Goal: Check status: Check status

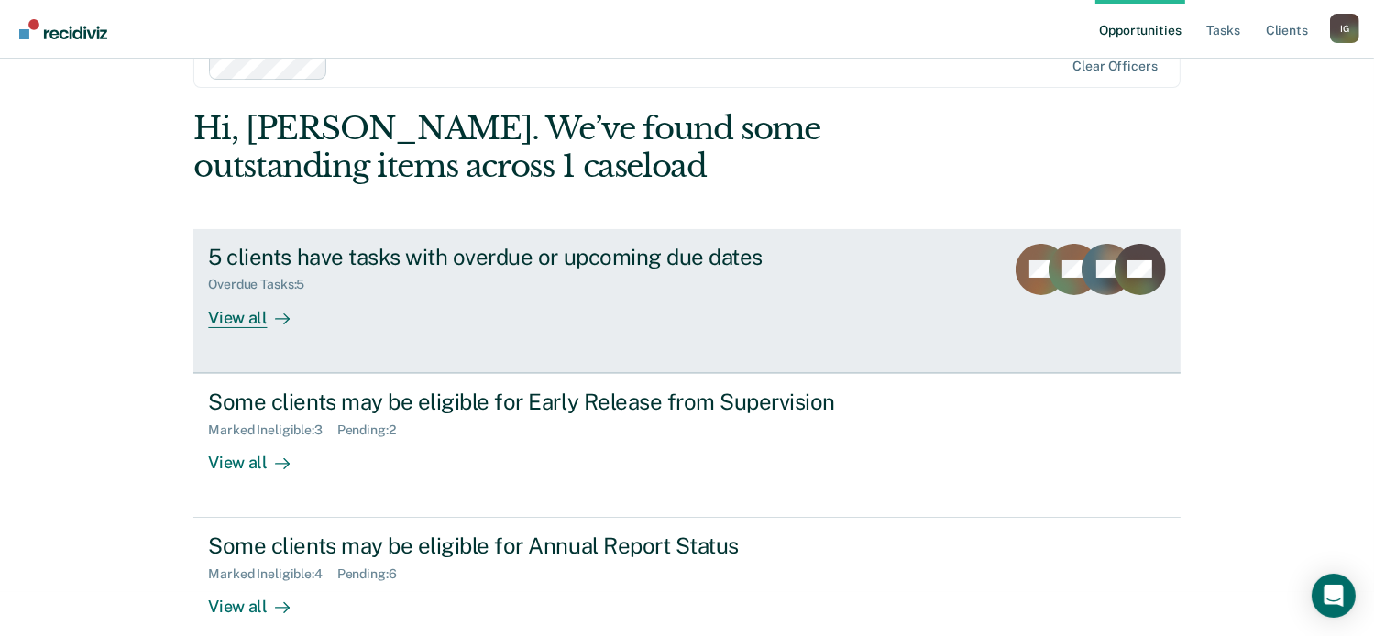
scroll to position [69, 0]
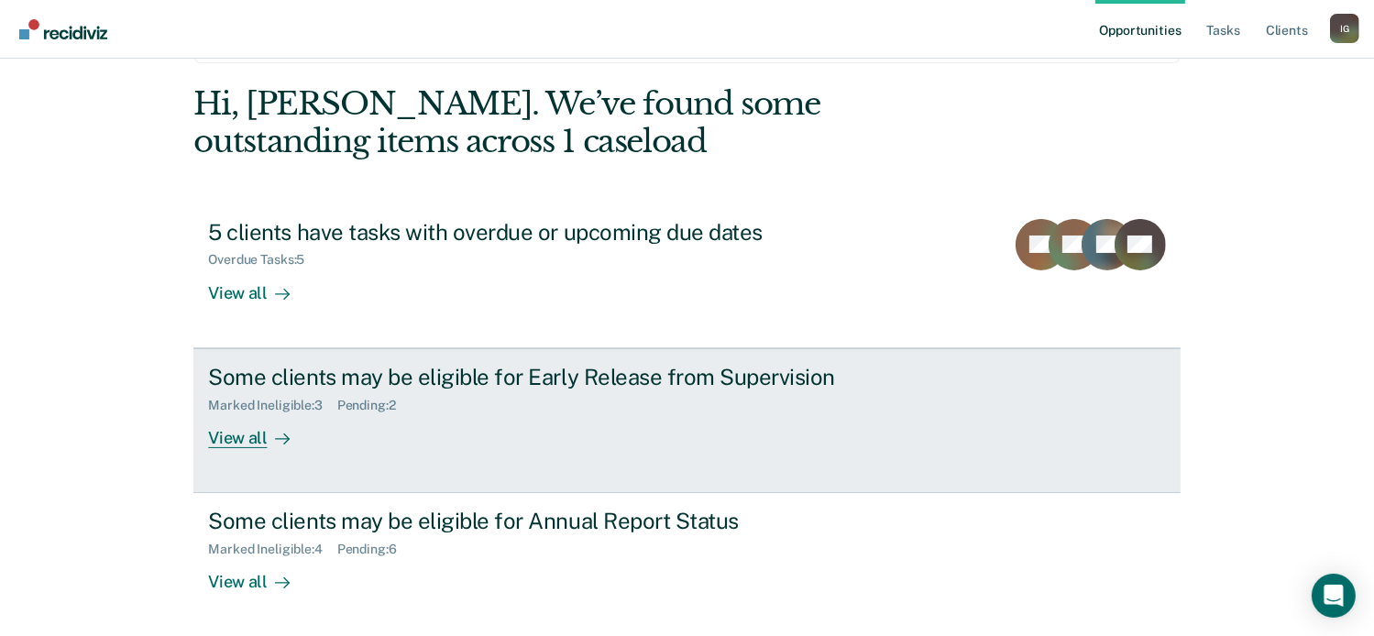
click at [593, 391] on div "Marked Ineligible : 3 Pending : 2" at bounding box center [530, 402] width 644 height 23
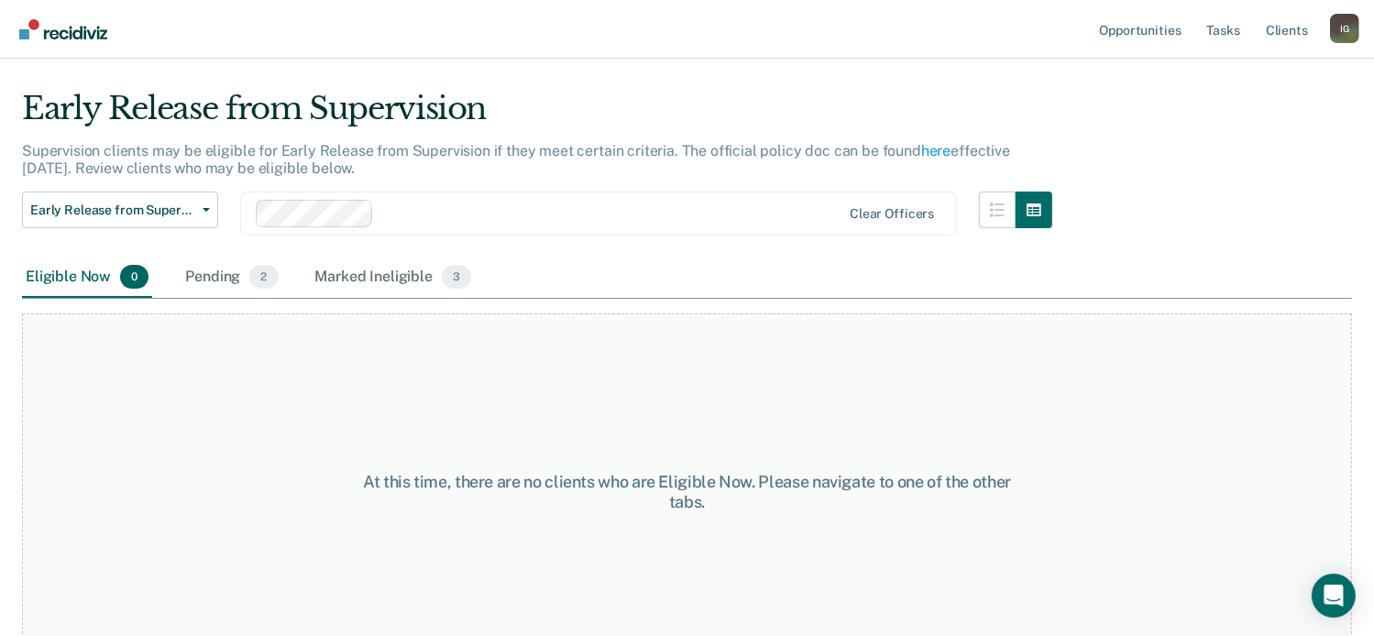
scroll to position [70, 0]
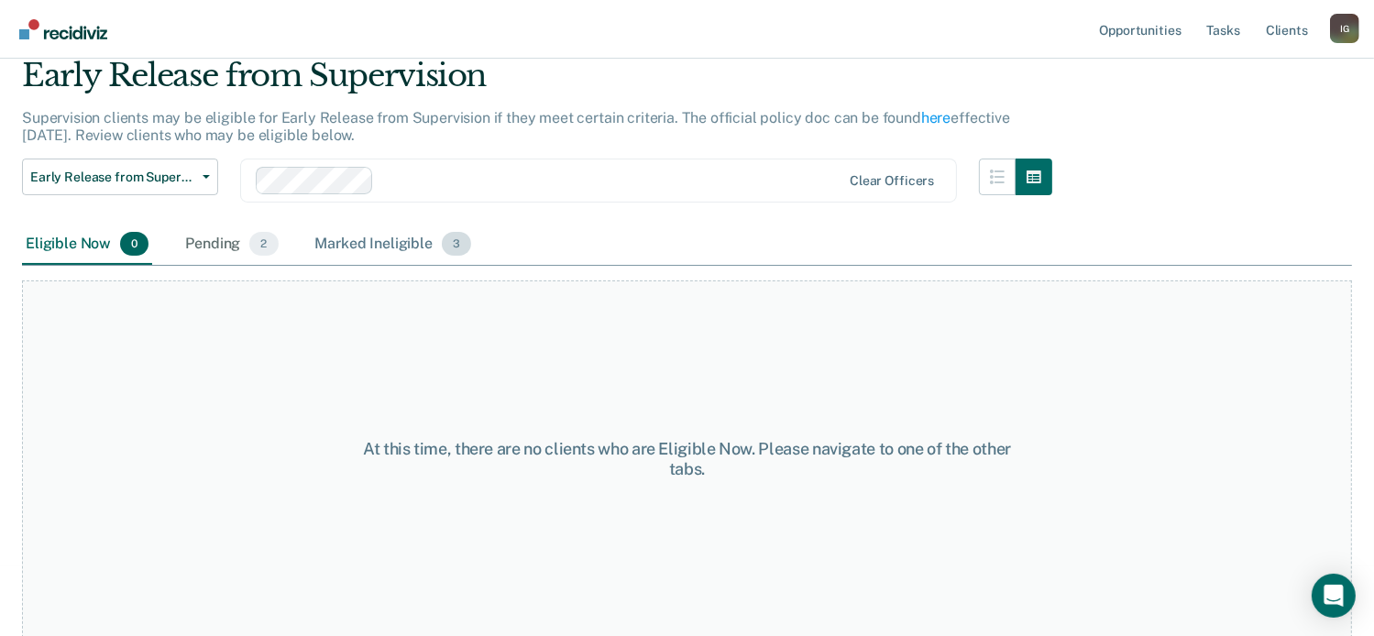
click at [451, 245] on span "3" at bounding box center [456, 244] width 29 height 24
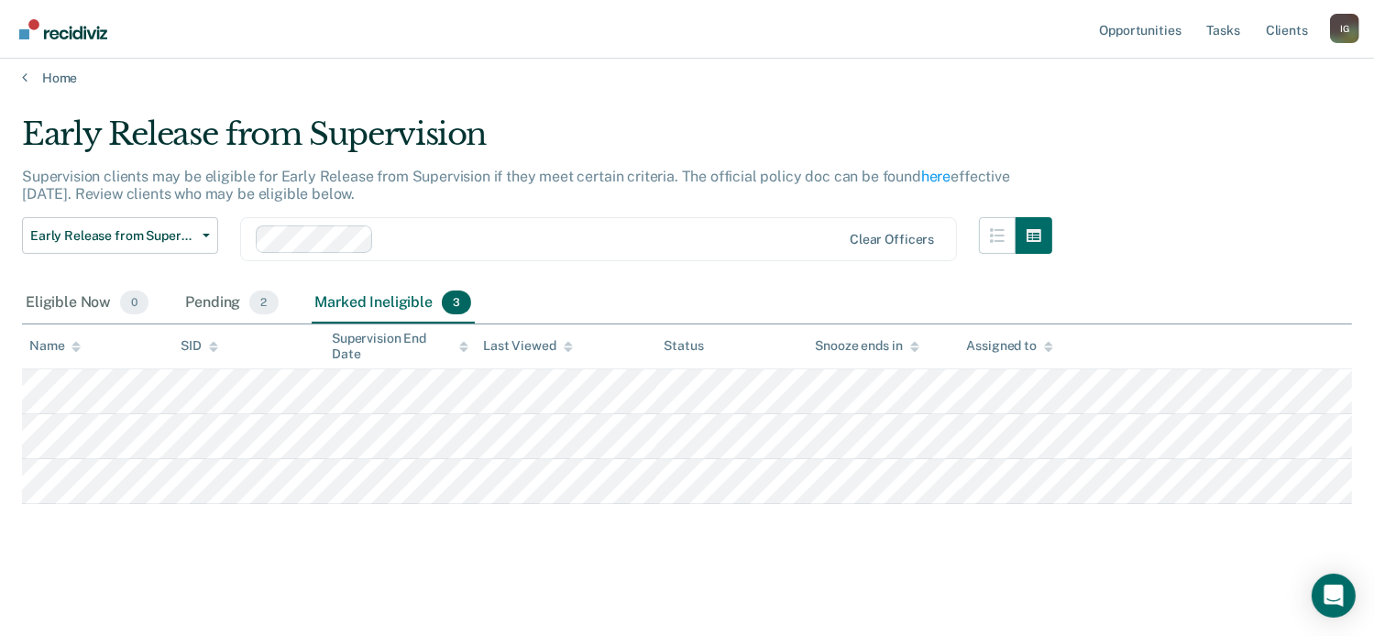
scroll to position [8, 0]
